Goal: Transaction & Acquisition: Obtain resource

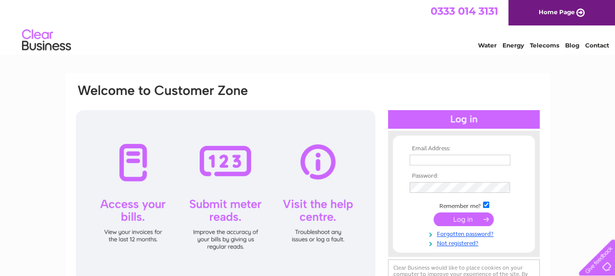
type input "[PERSON_NAME][EMAIL_ADDRESS][PERSON_NAME][DOMAIN_NAME][PERSON_NAME]"
click at [454, 216] on input "submit" at bounding box center [464, 219] width 60 height 14
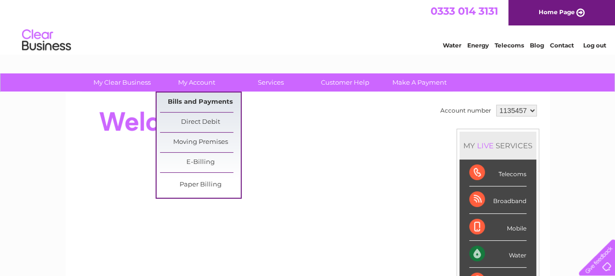
click at [195, 98] on link "Bills and Payments" at bounding box center [200, 103] width 81 height 20
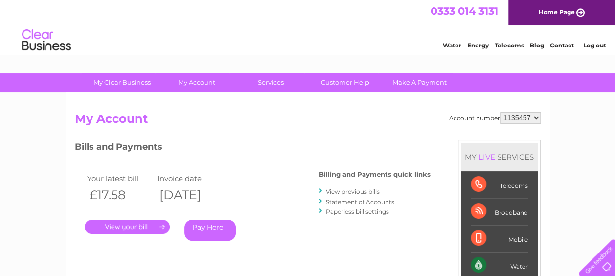
click at [149, 224] on link "." at bounding box center [127, 227] width 85 height 14
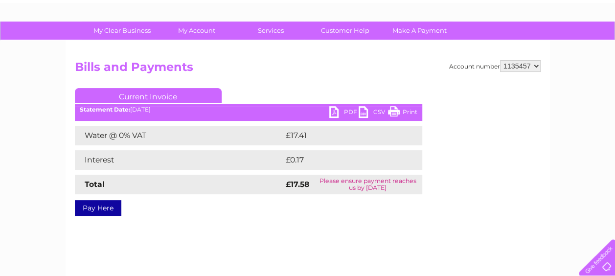
scroll to position [98, 0]
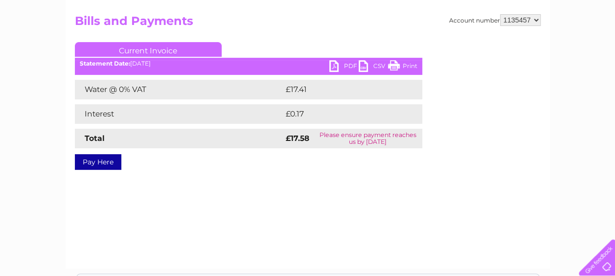
click at [346, 67] on link "PDF" at bounding box center [343, 67] width 29 height 14
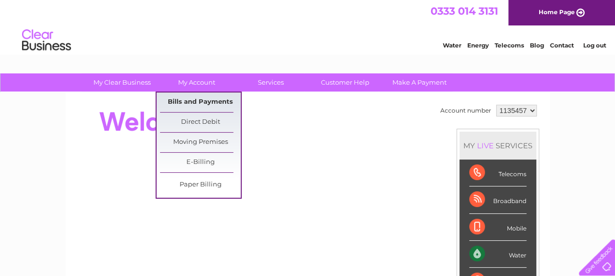
click at [203, 97] on link "Bills and Payments" at bounding box center [200, 103] width 81 height 20
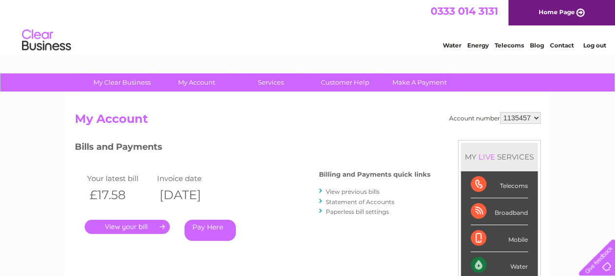
click at [340, 203] on link "Statement of Accounts" at bounding box center [360, 201] width 69 height 7
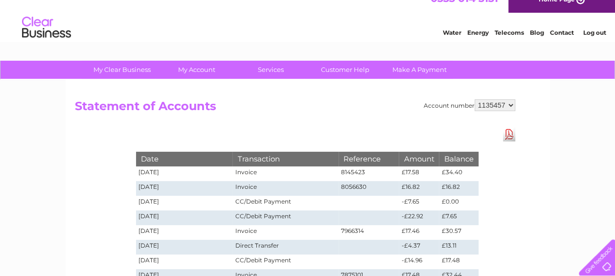
scroll to position [49, 0]
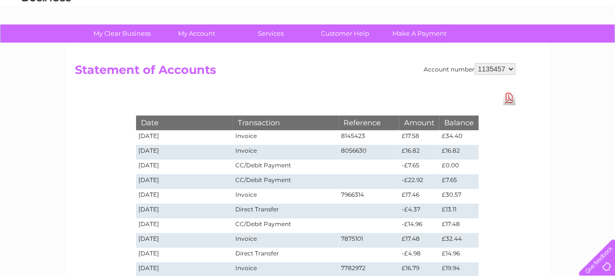
click at [508, 101] on link "Download Pdf" at bounding box center [509, 98] width 12 height 14
click at [512, 102] on link "Download Pdf" at bounding box center [509, 98] width 12 height 14
